Goal: Find specific page/section: Find specific page/section

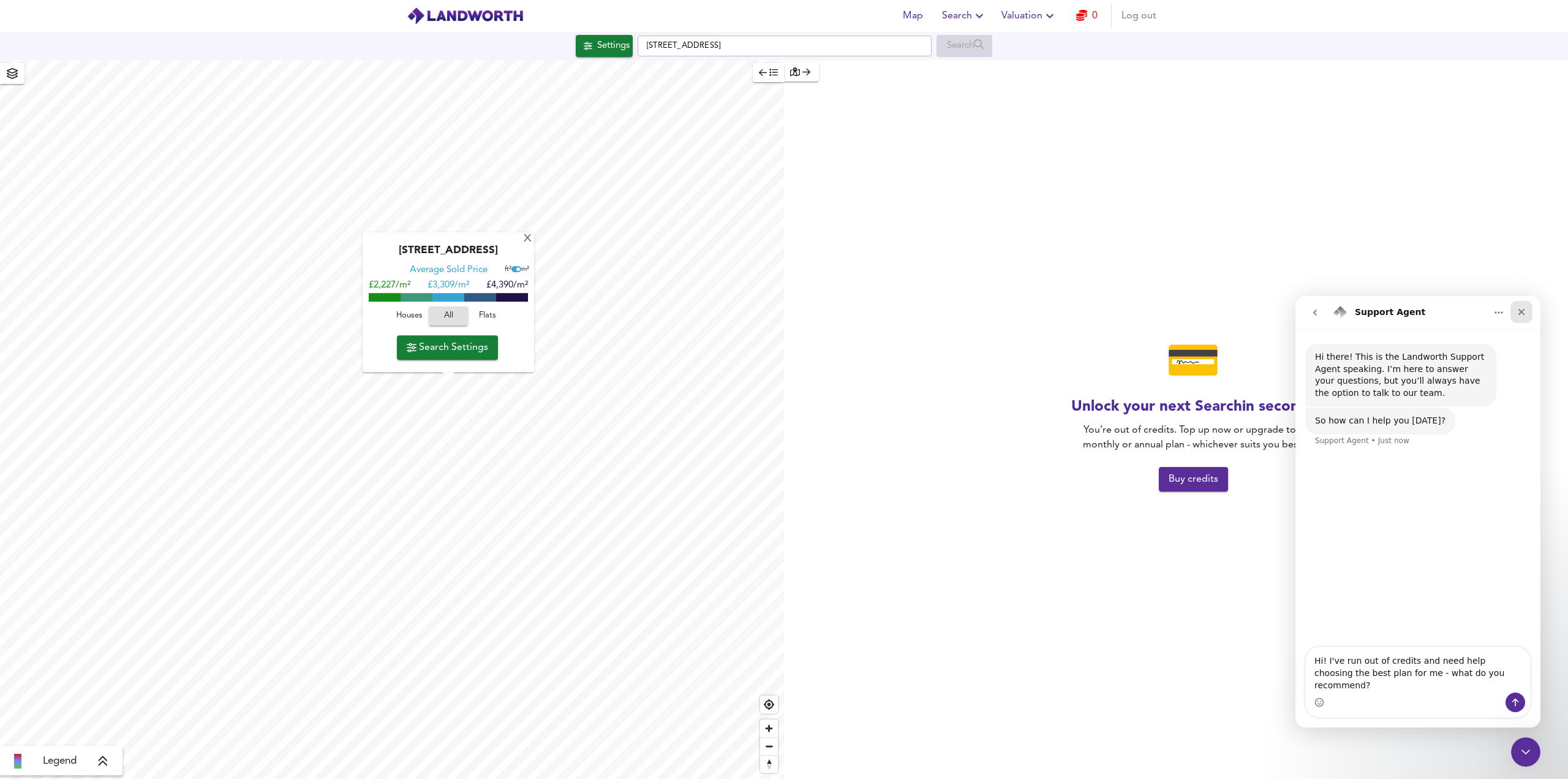
click at [1520, 312] on icon "Close" at bounding box center [1522, 312] width 7 height 7
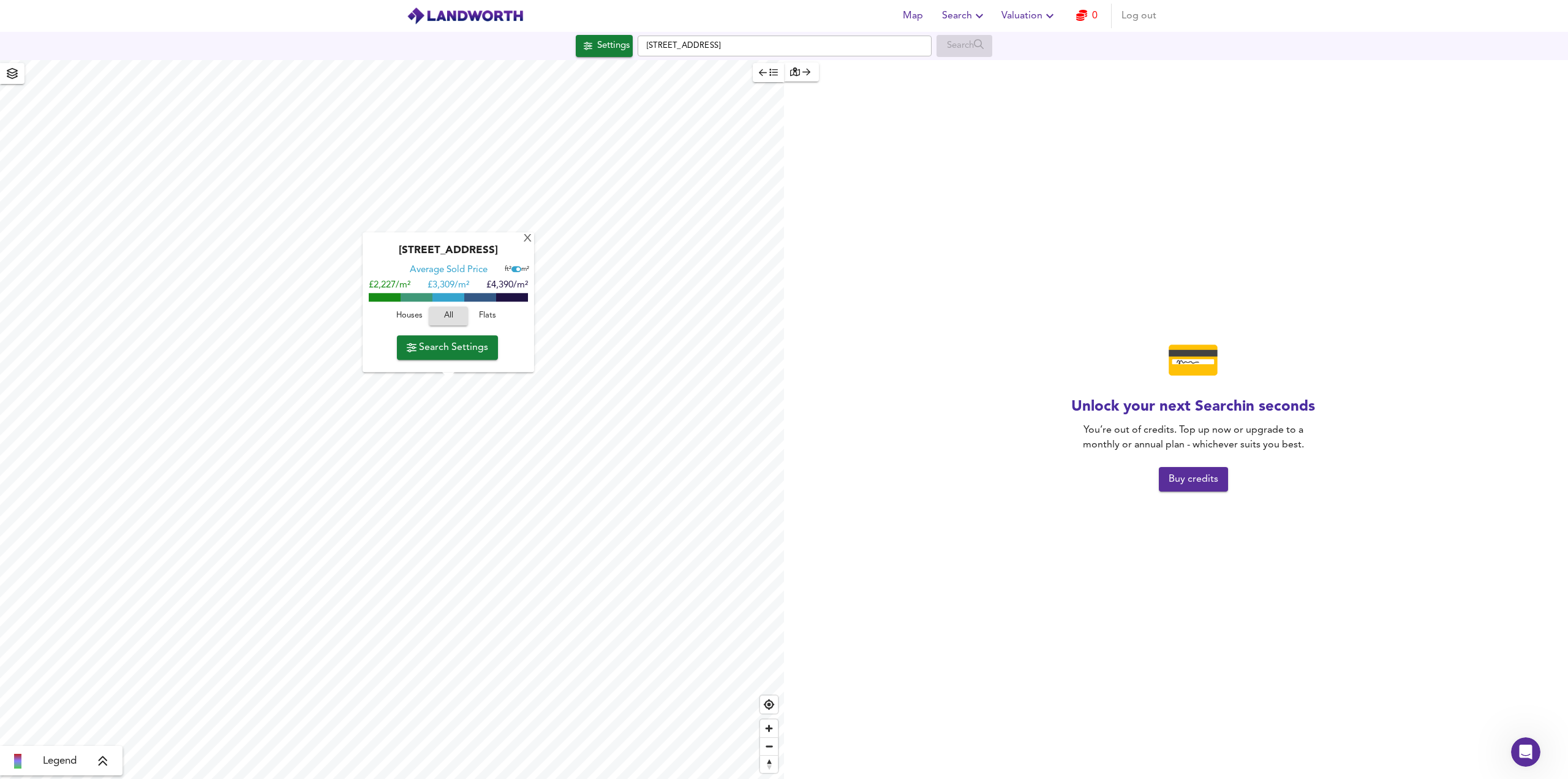
click at [532, 249] on div "[GEOGRAPHIC_DATA] Average Sold Price ft² m² £2,227/m² £ 3,309/m² £4,390/m² Hous…" at bounding box center [448, 302] width 171 height 140
click at [1018, 13] on span "Valuation" at bounding box center [1029, 16] width 56 height 17
click at [967, 19] on span "Search" at bounding box center [965, 16] width 45 height 17
click at [969, 67] on li "Search History" at bounding box center [965, 66] width 121 height 22
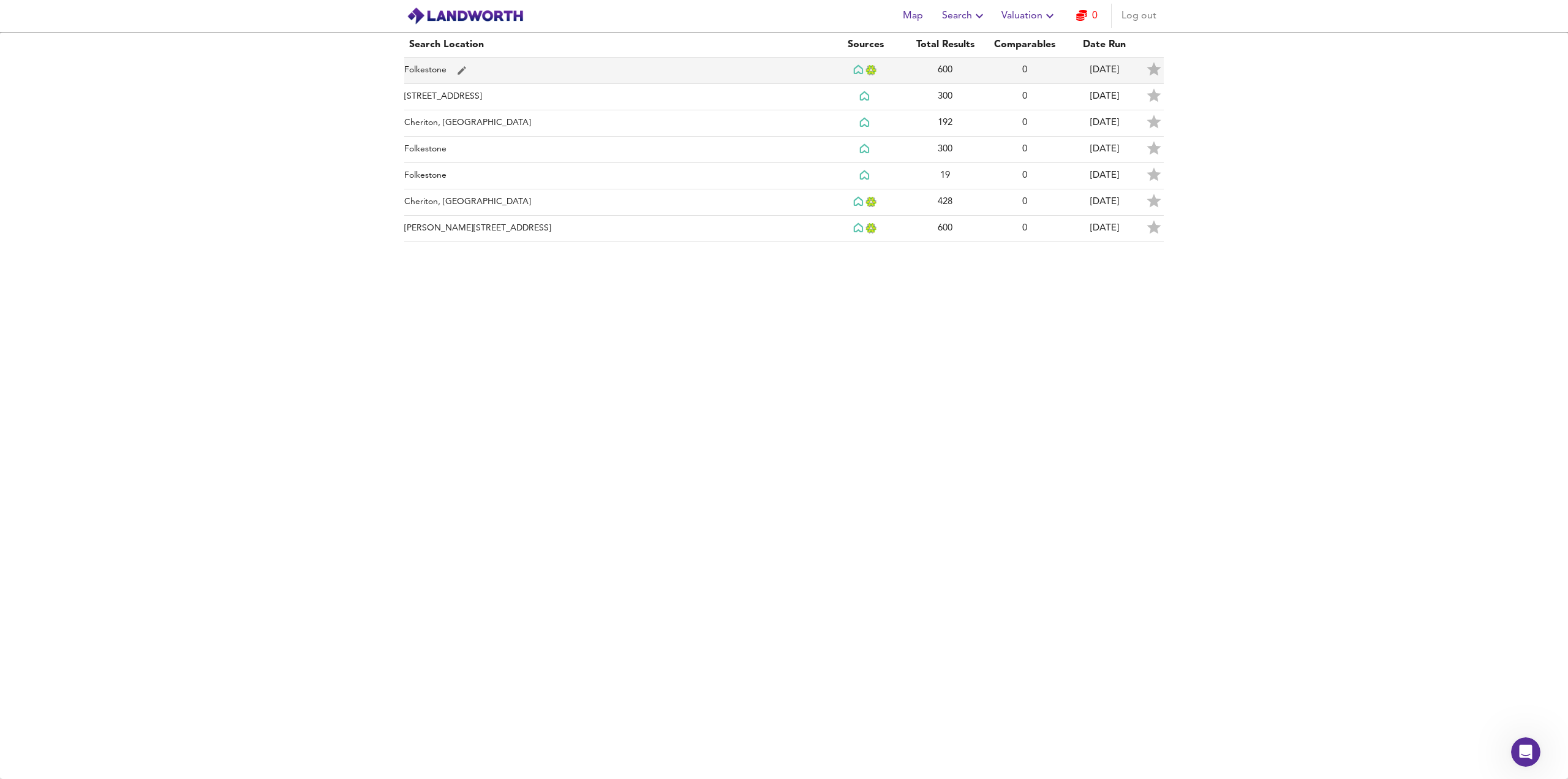
click at [646, 78] on td "Folkestone" at bounding box center [615, 71] width 421 height 26
